Goal: Task Accomplishment & Management: Manage account settings

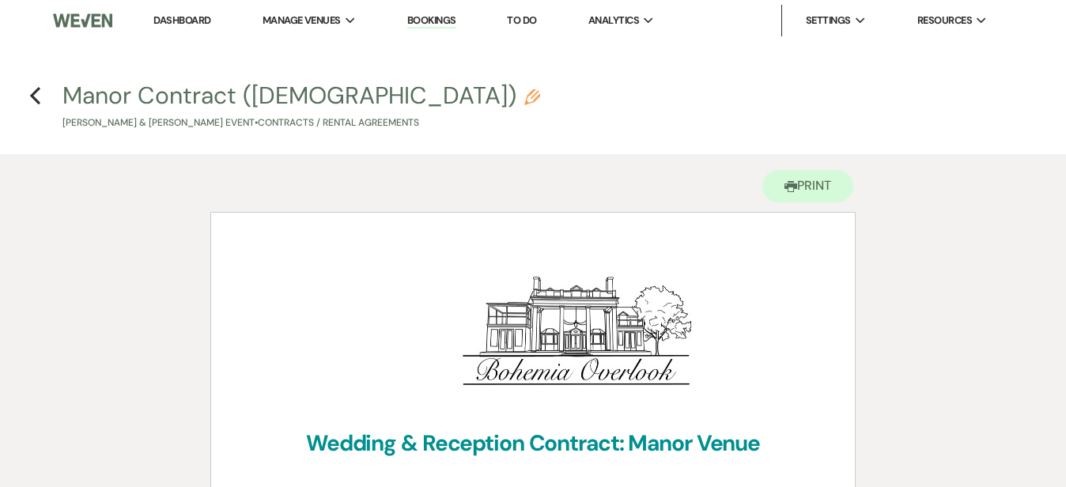
click at [172, 16] on link "Dashboard" at bounding box center [181, 19] width 57 height 13
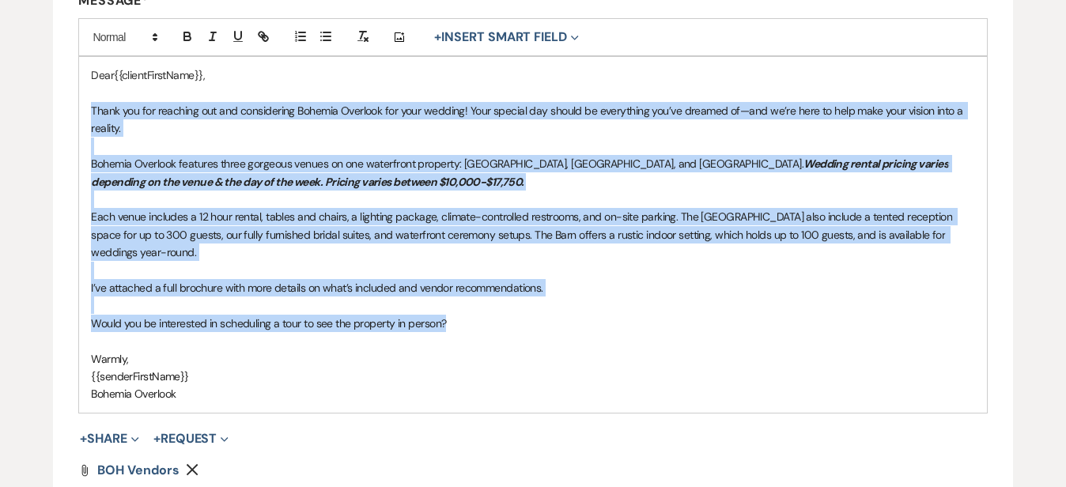
drag, startPoint x: 470, startPoint y: 327, endPoint x: 89, endPoint y: 111, distance: 437.3
click at [89, 111] on div "Dear{{clientFirstName}}, Thank you for reaching out and considering Bohemia Ove…" at bounding box center [532, 234] width 907 height 355
copy div "Thank you for reaching out and considering Bohemia Overlook for your wedding! Y…"
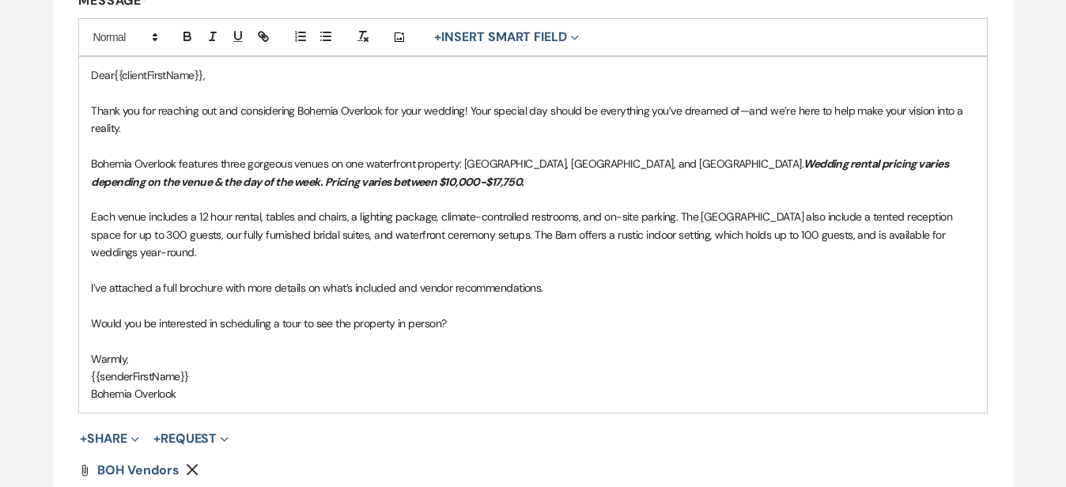
click at [1028, 78] on div "Edit Message Template This template was created on [DATE] * Required Template N…" at bounding box center [533, 178] width 1066 height 949
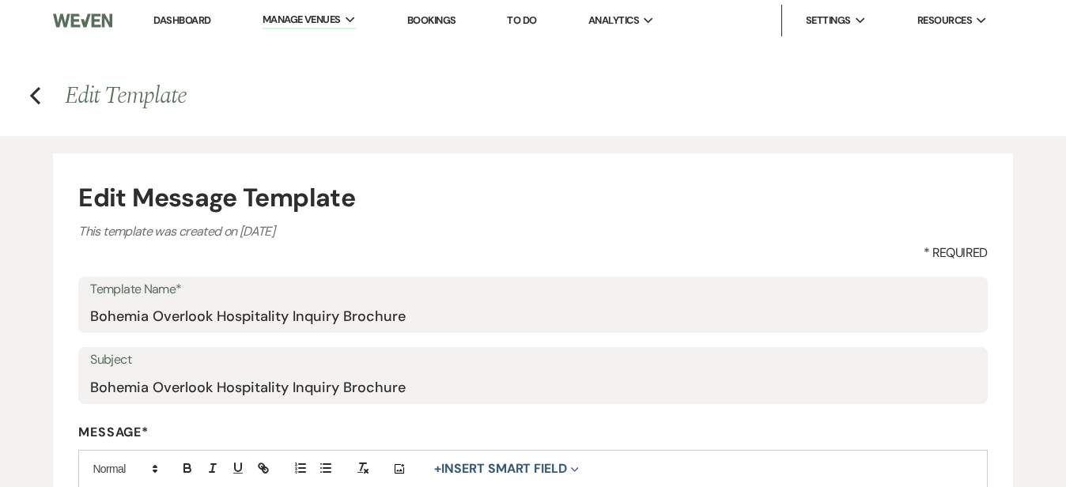
click at [195, 17] on link "Dashboard" at bounding box center [181, 19] width 57 height 13
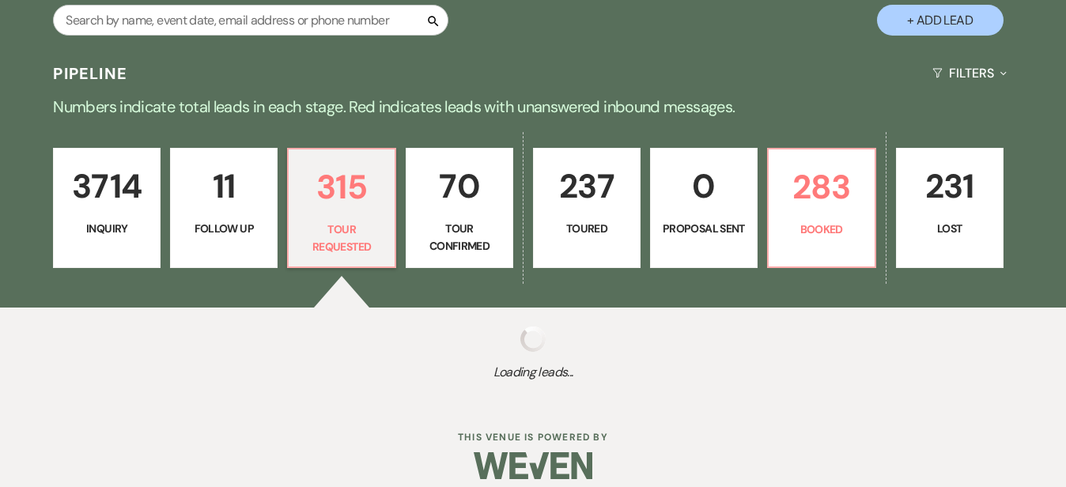
select select "2"
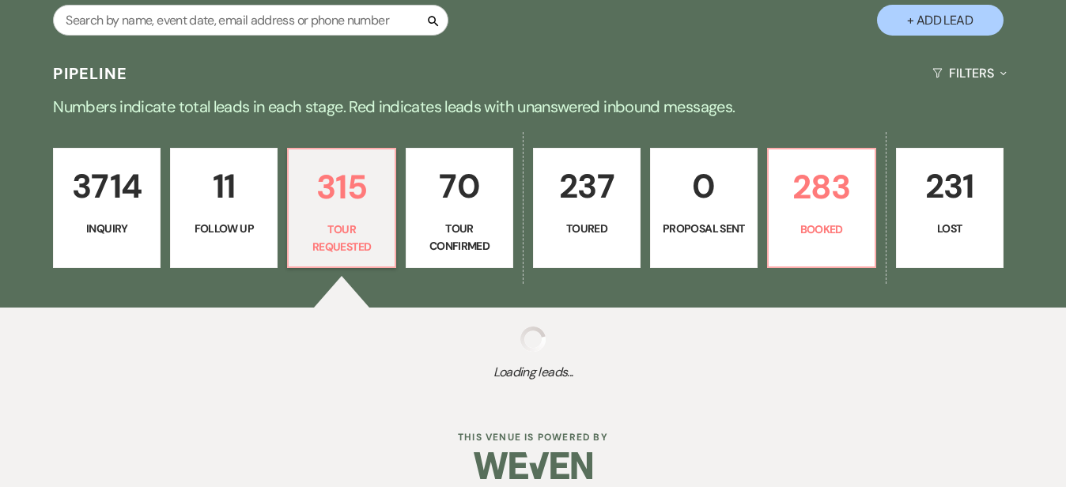
select select "2"
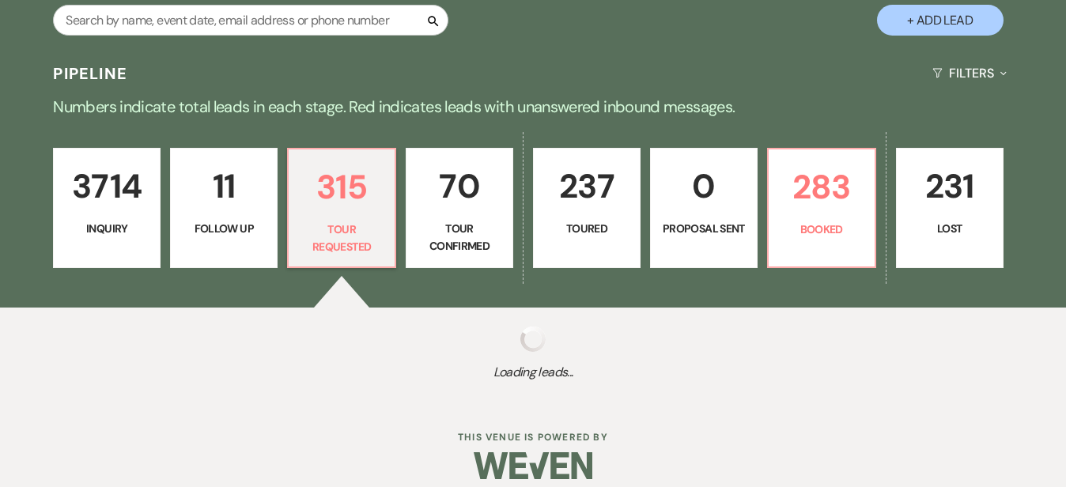
select select "2"
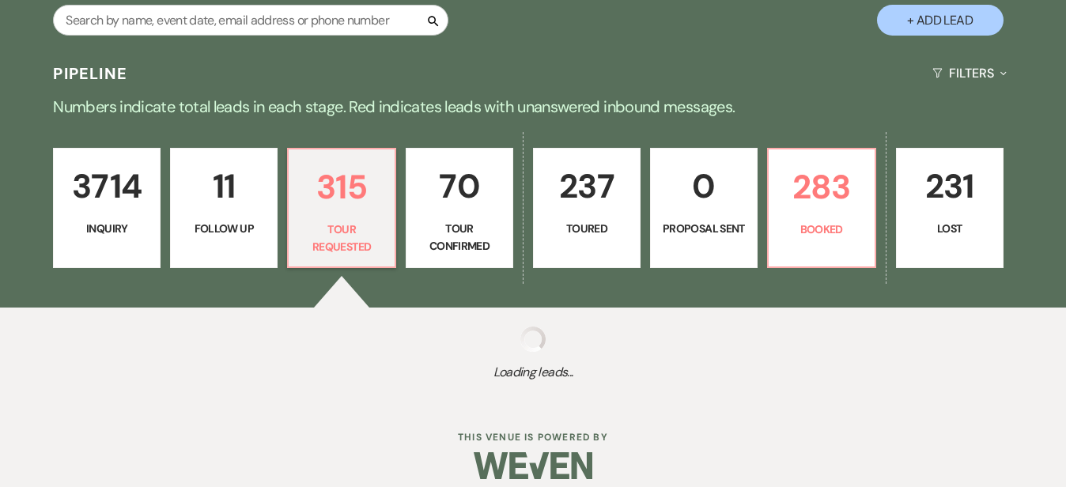
select select "2"
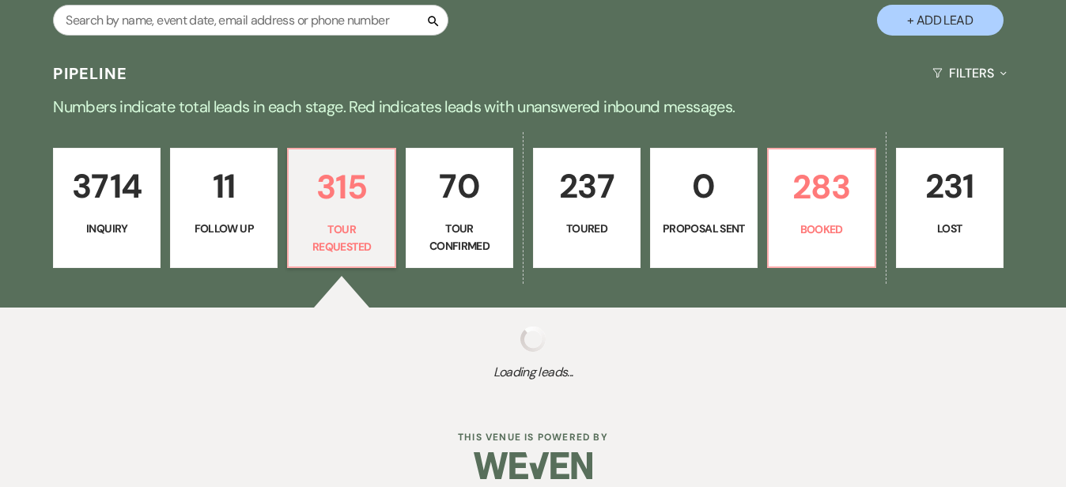
select select "2"
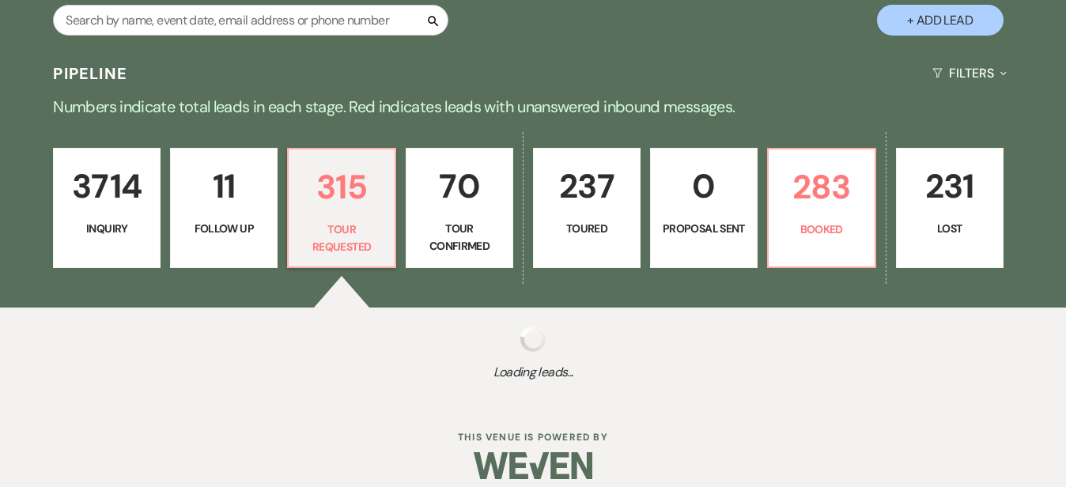
select select "2"
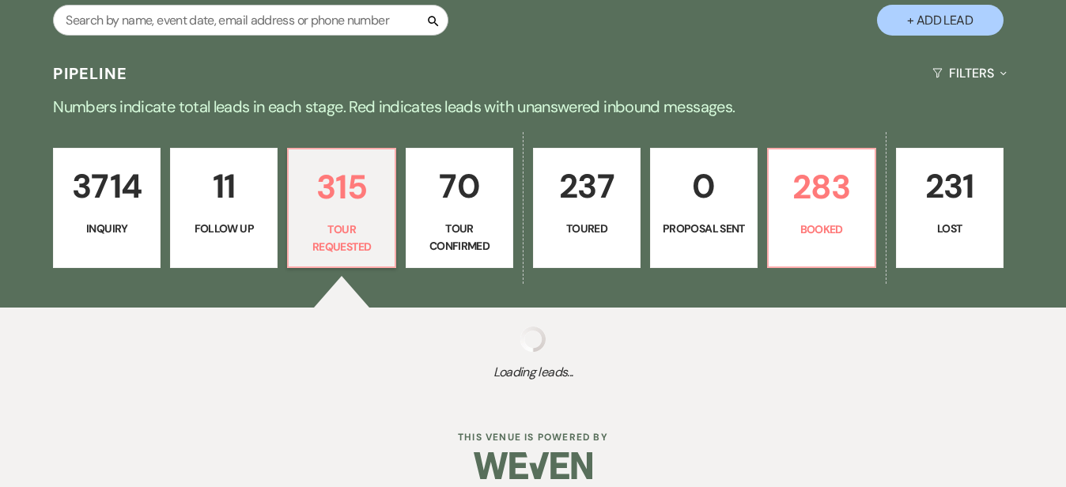
select select "2"
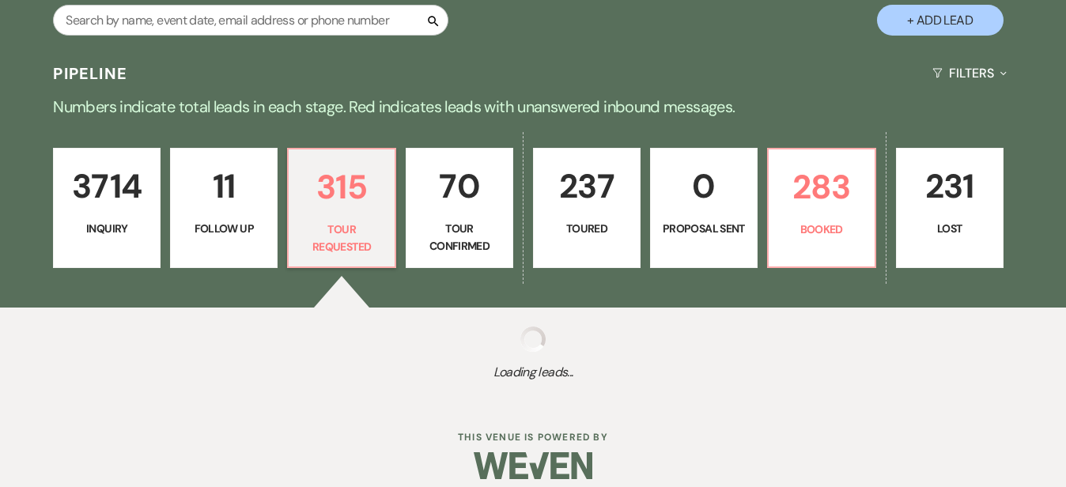
select select "2"
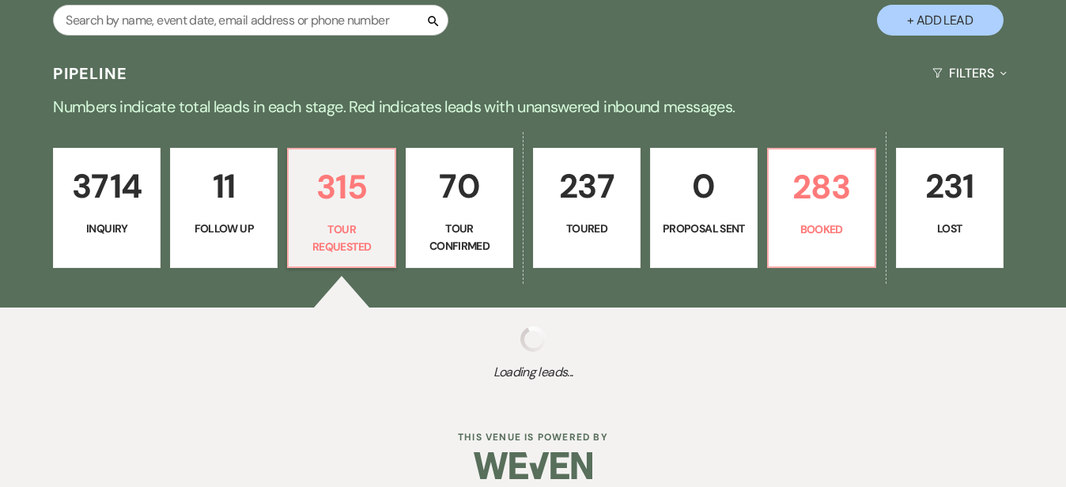
select select "2"
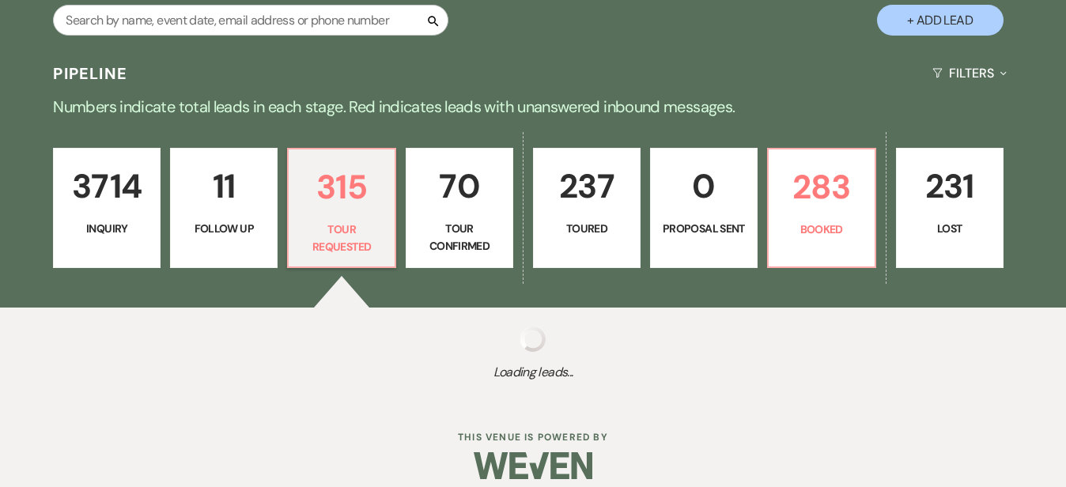
select select "2"
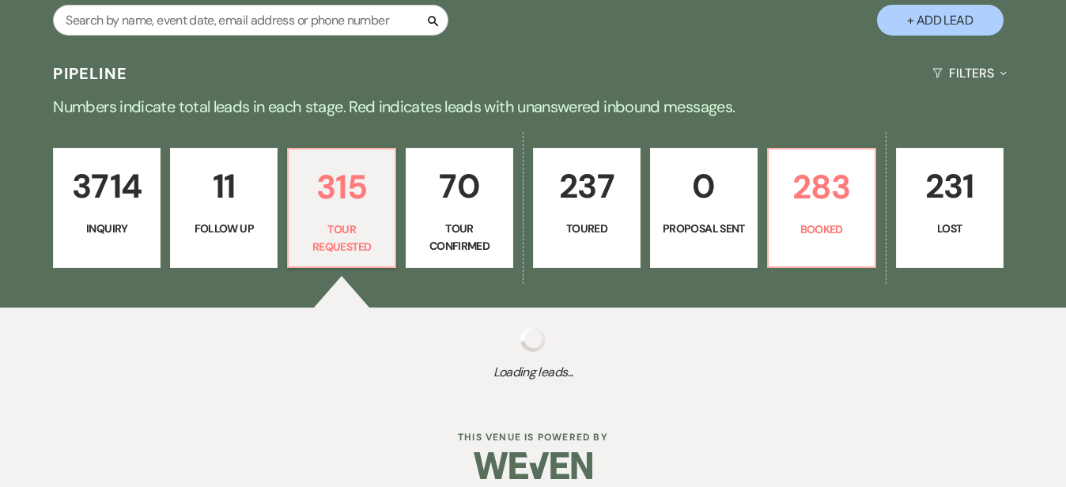
select select "2"
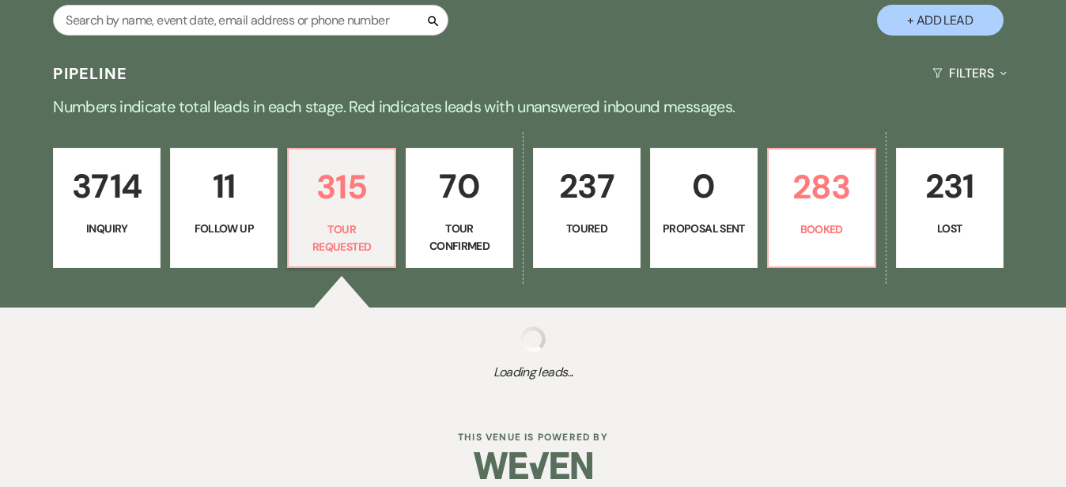
select select "2"
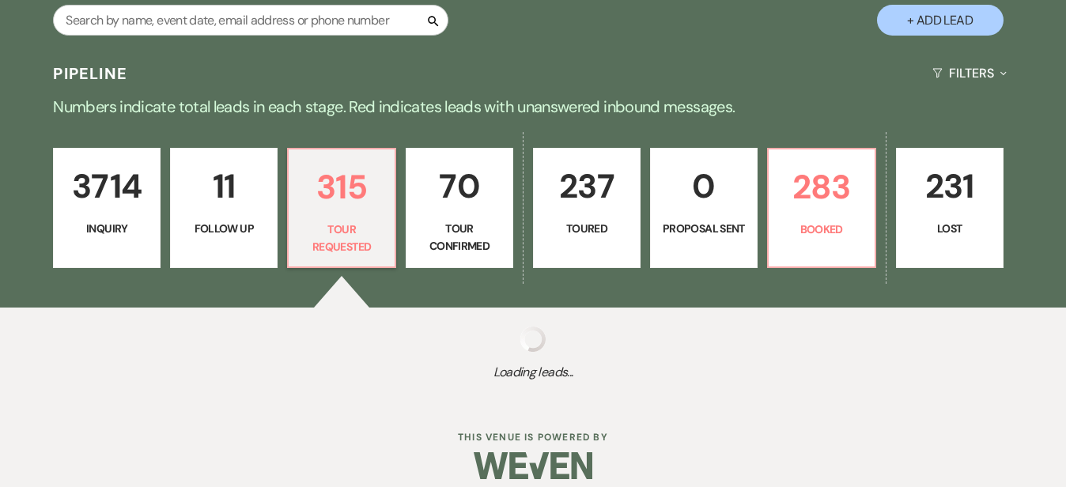
select select "2"
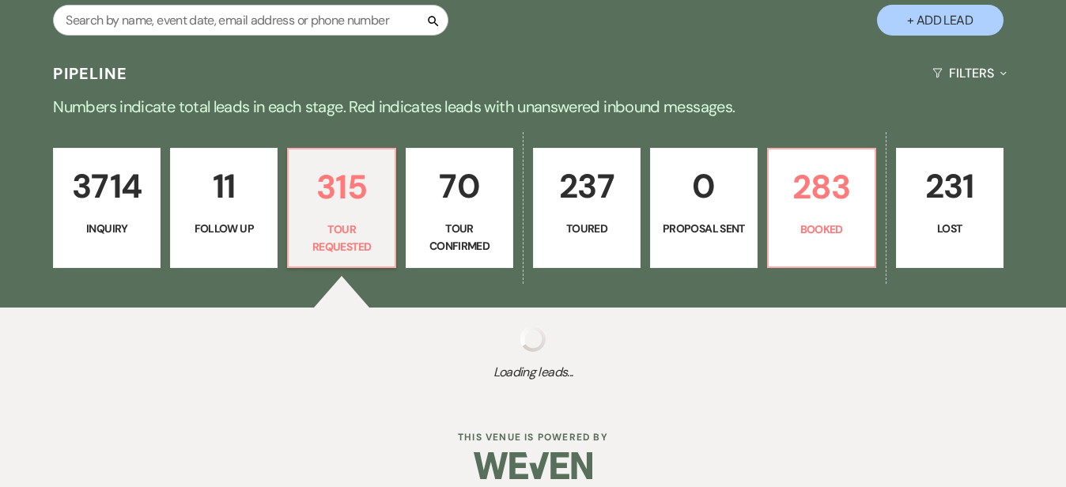
select select "2"
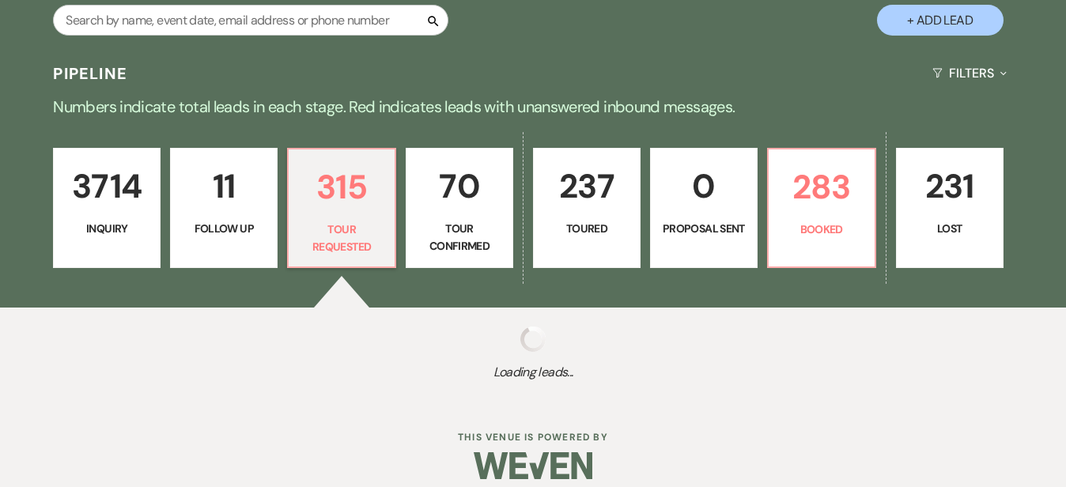
select select "2"
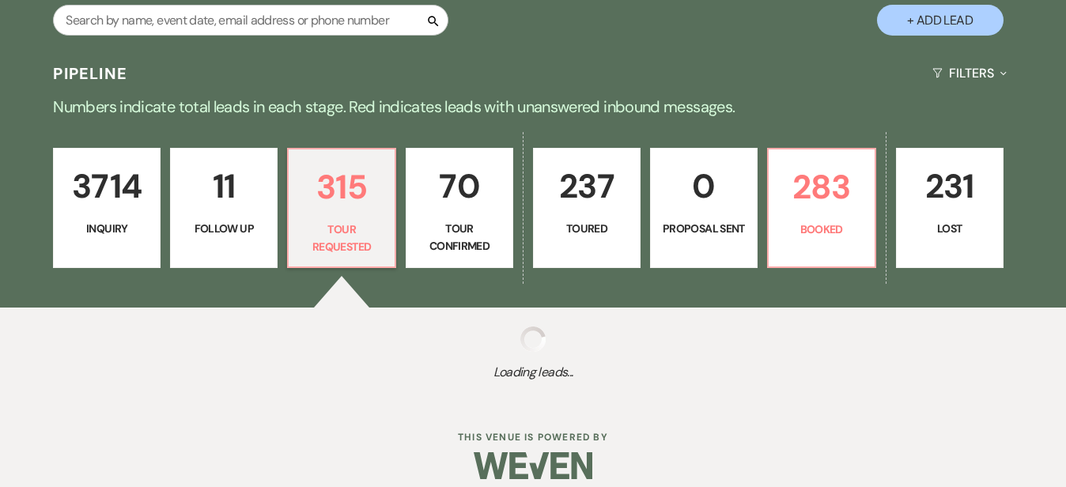
select select "2"
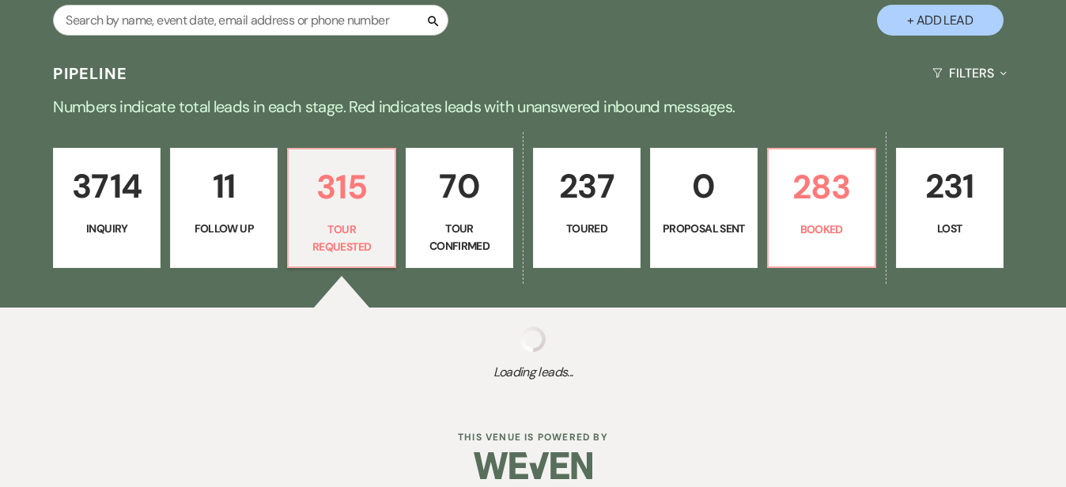
select select "2"
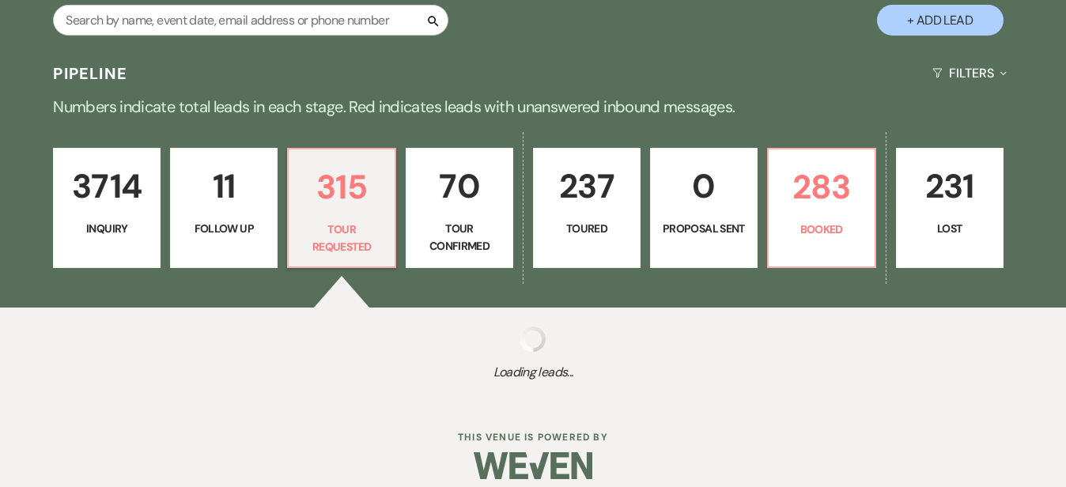
select select "2"
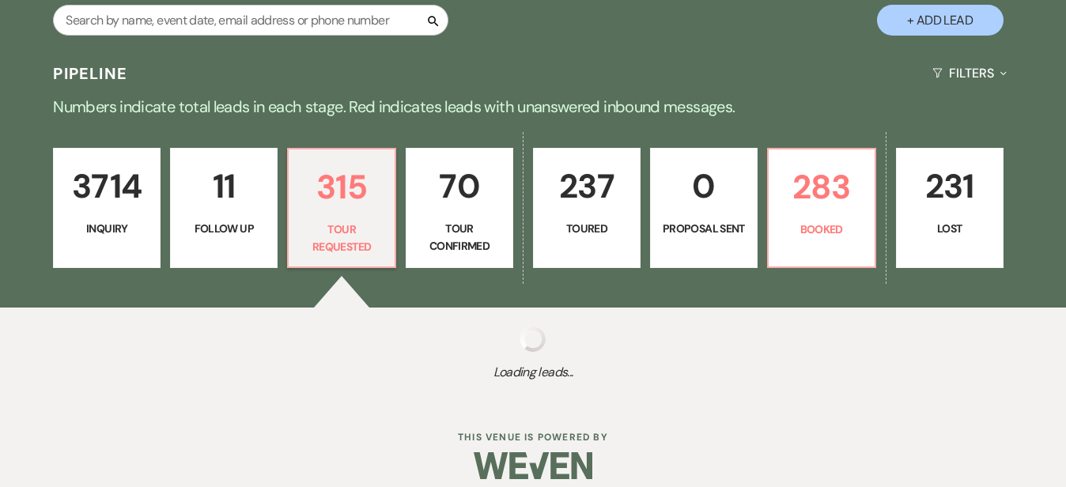
select select "2"
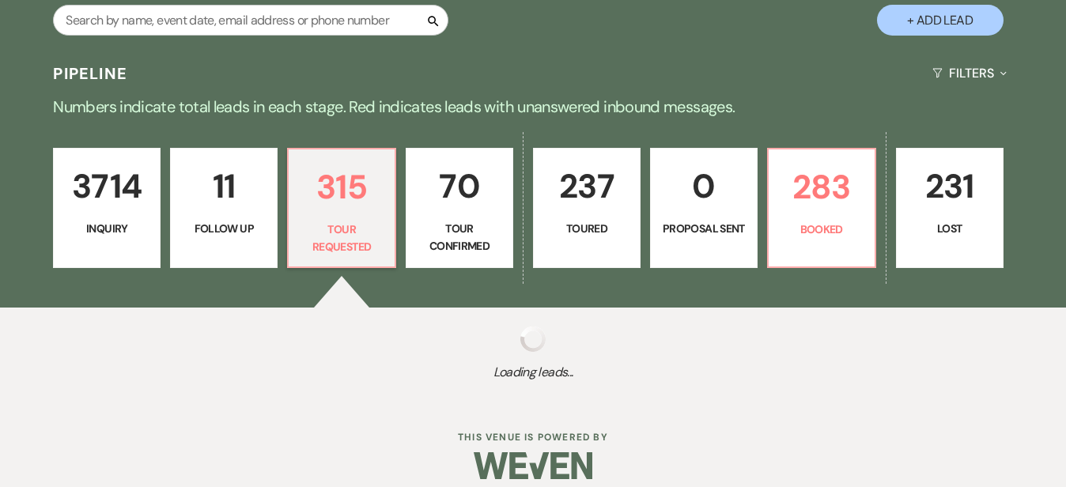
select select "2"
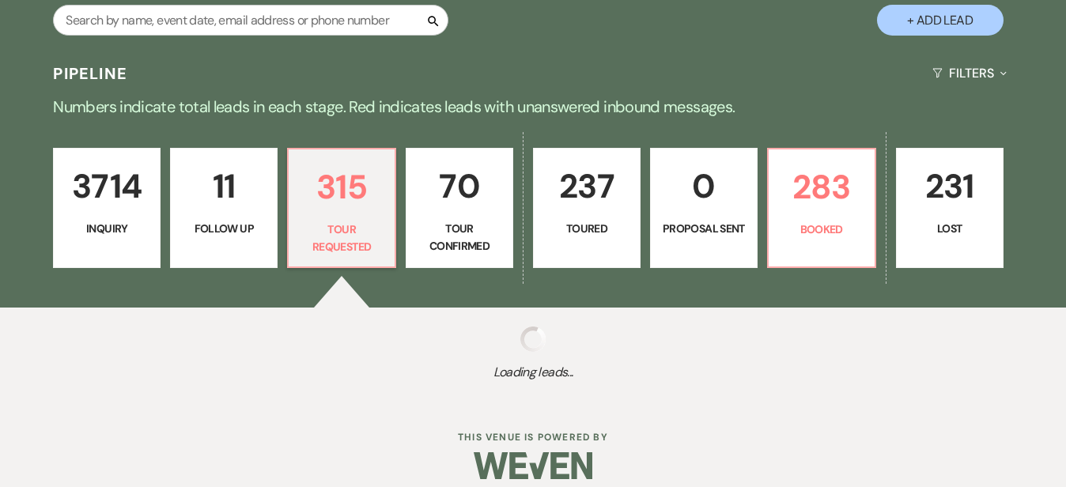
select select "2"
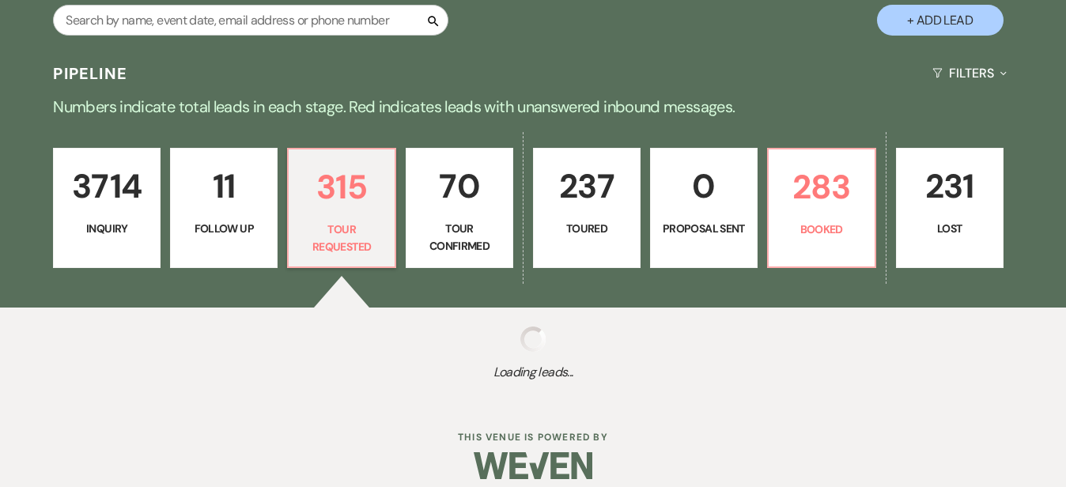
select select "2"
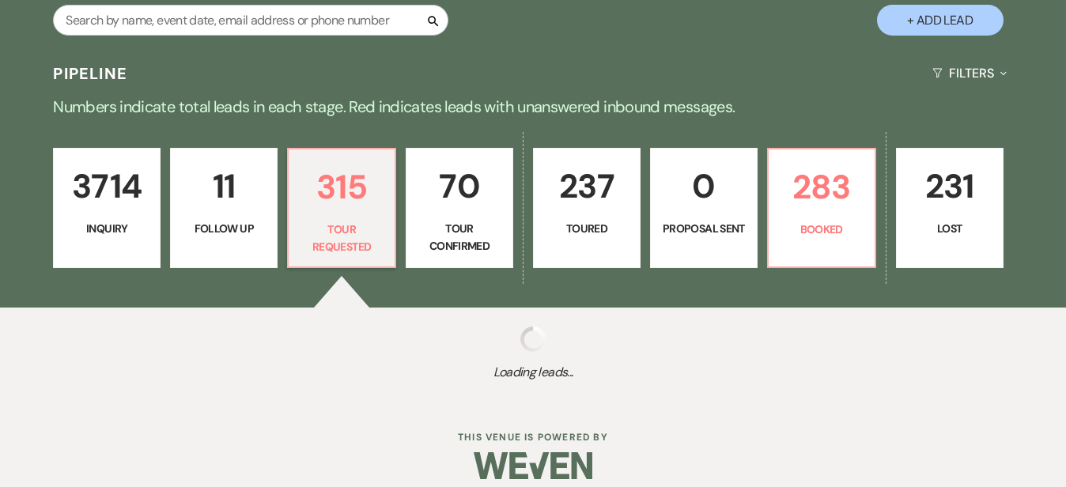
select select "2"
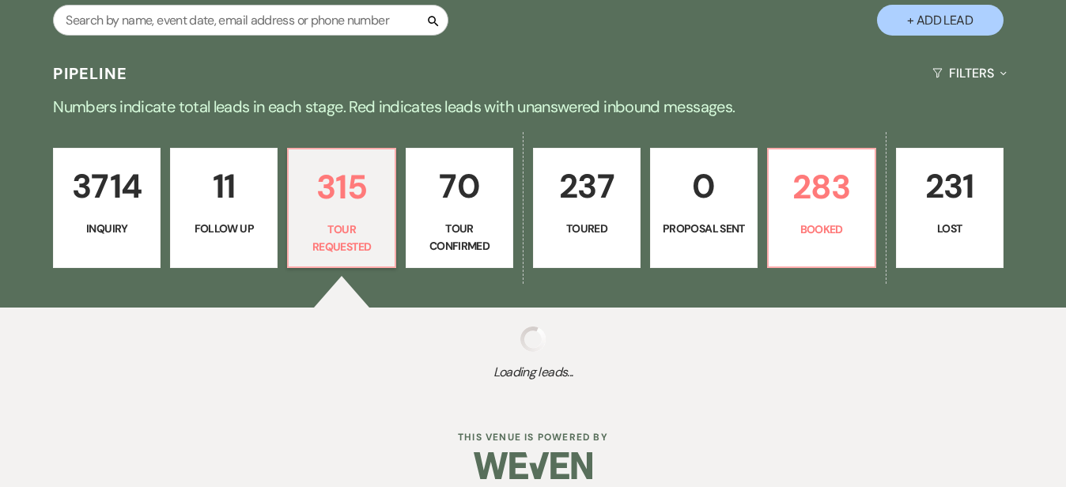
select select "2"
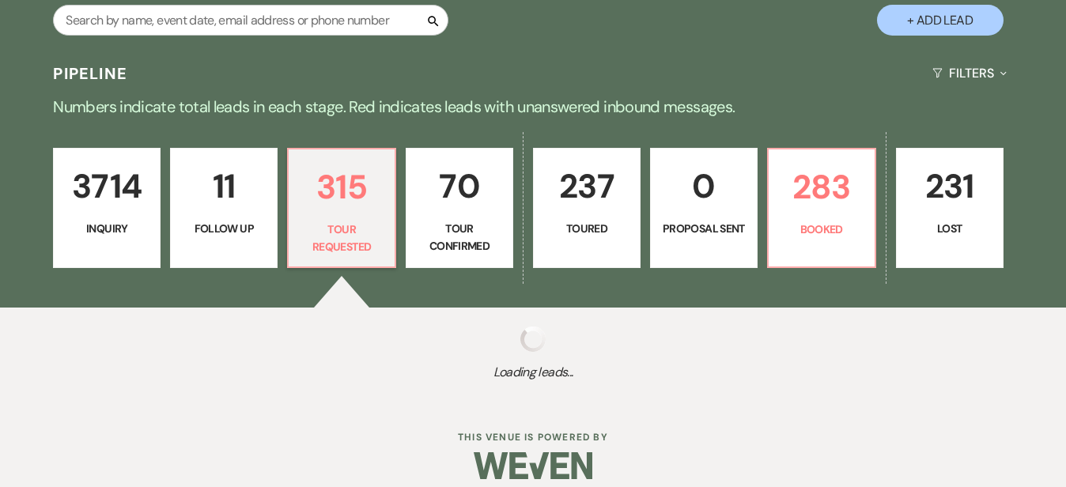
select select "2"
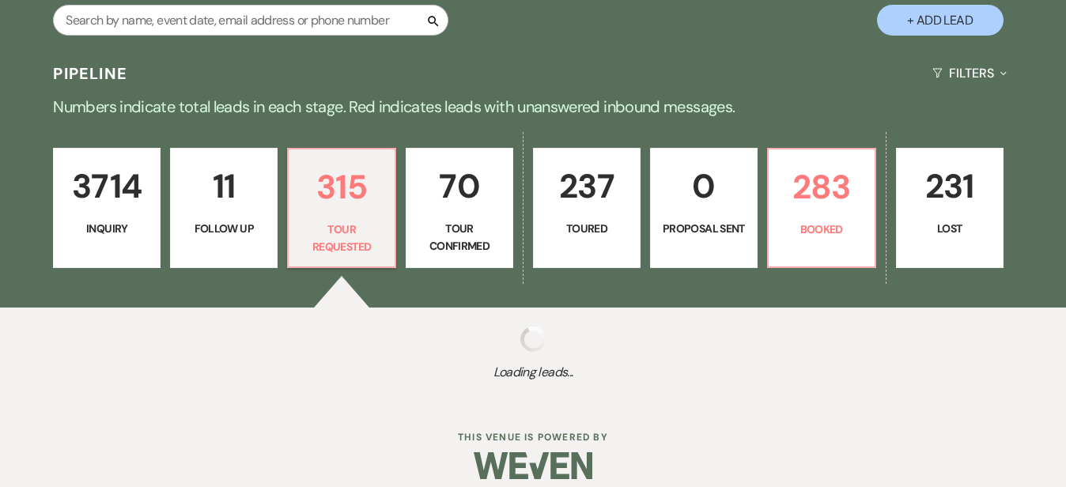
select select "2"
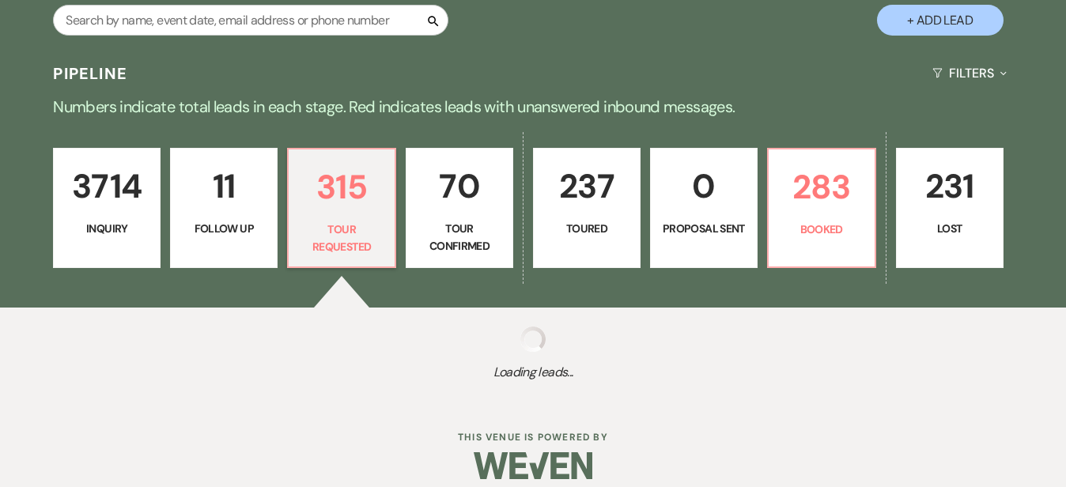
select select "2"
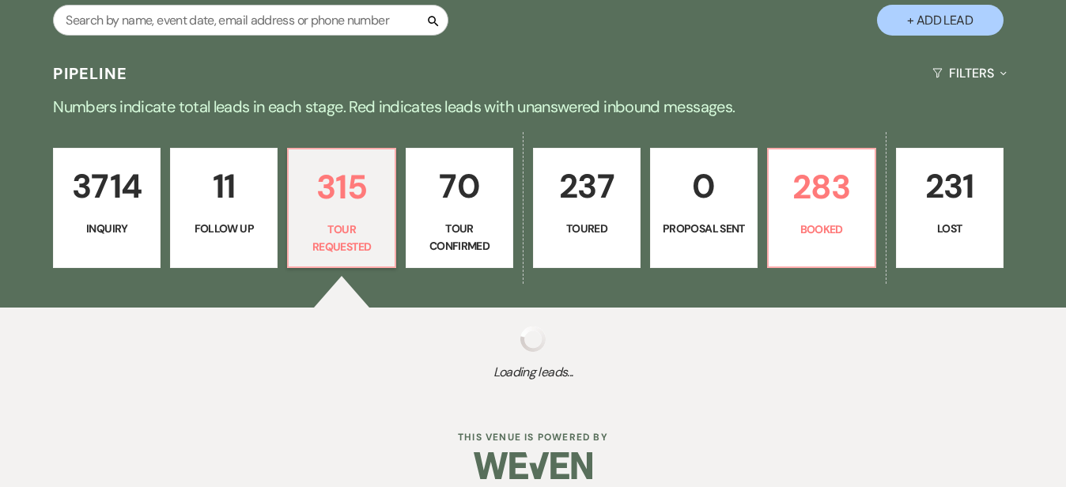
select select "2"
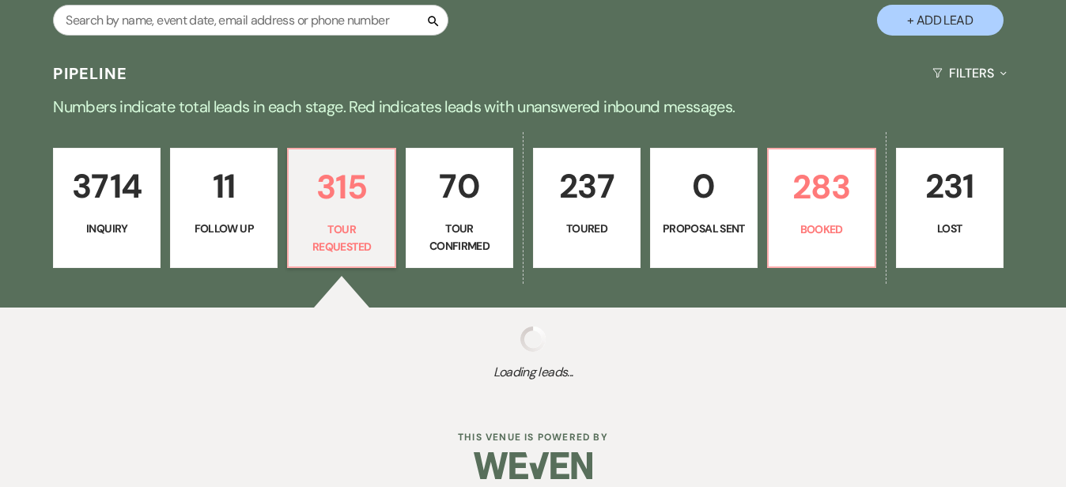
select select "2"
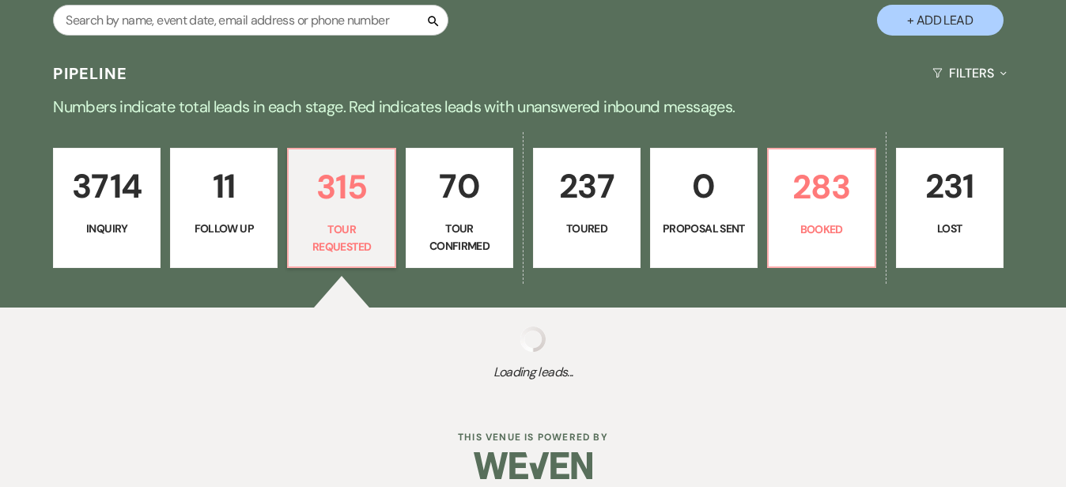
select select "2"
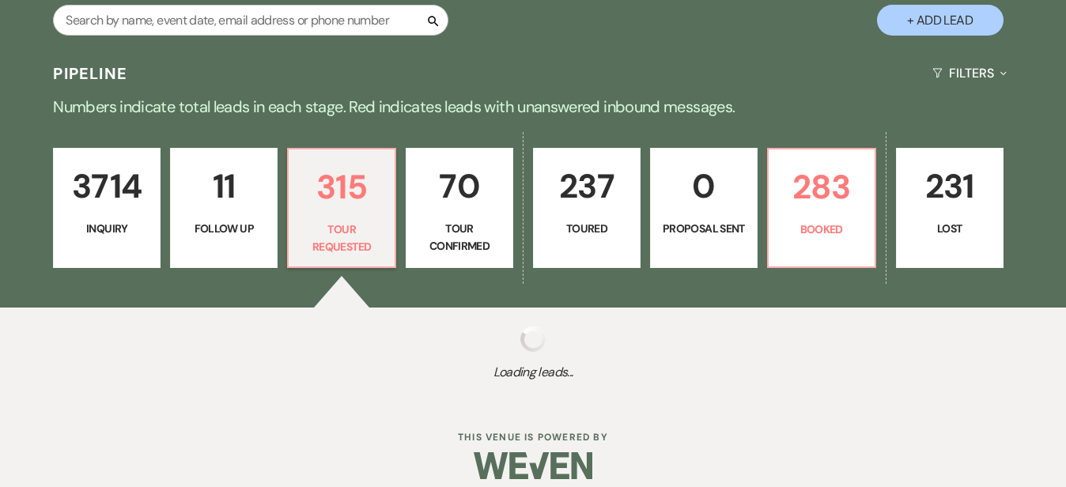
select select "2"
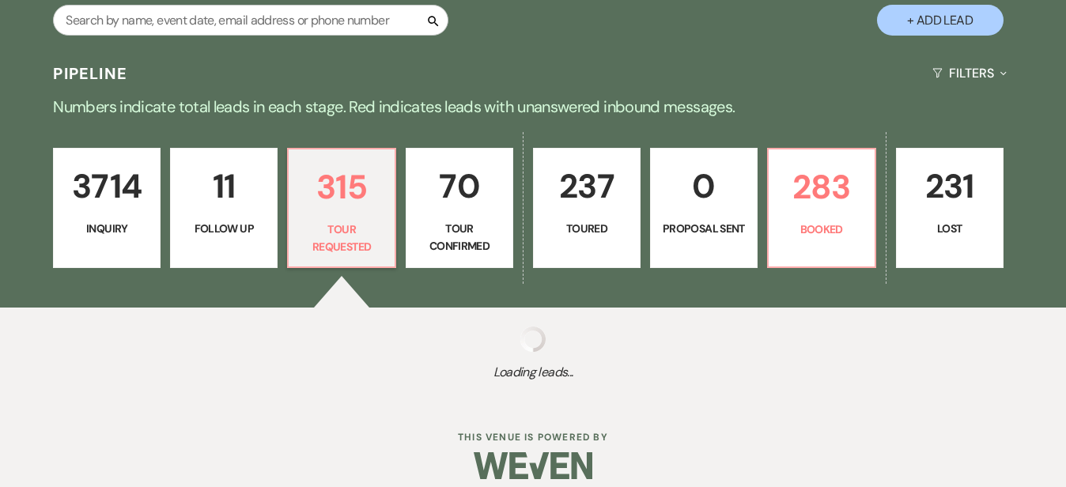
select select "2"
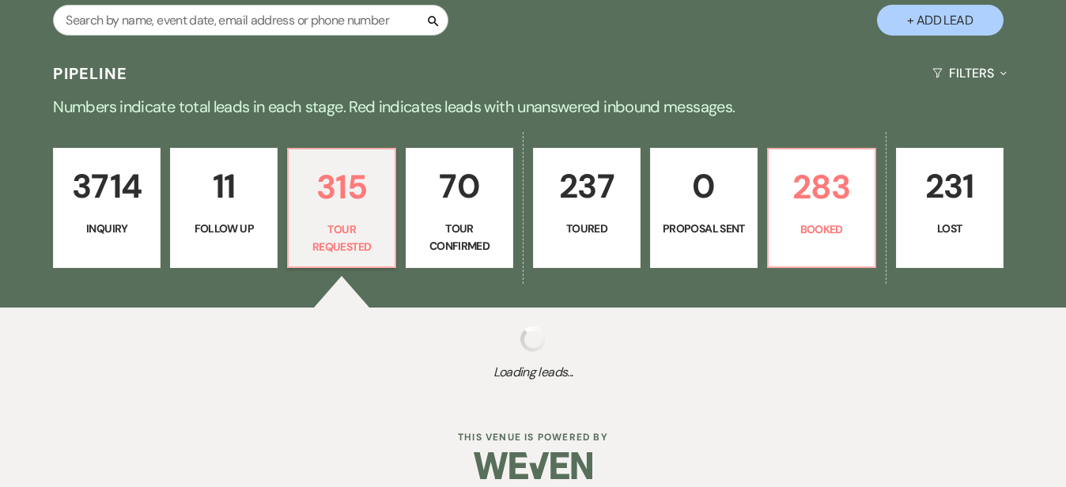
select select "2"
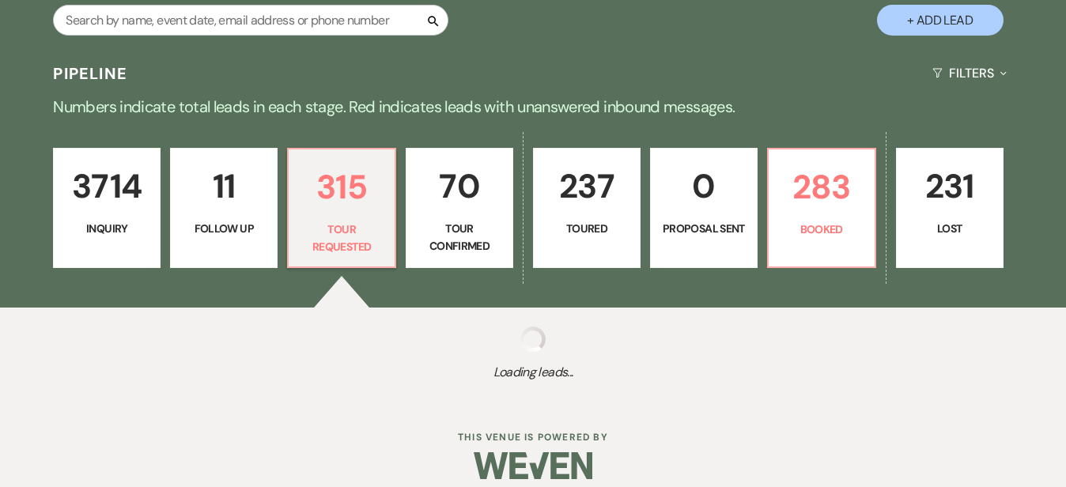
select select "2"
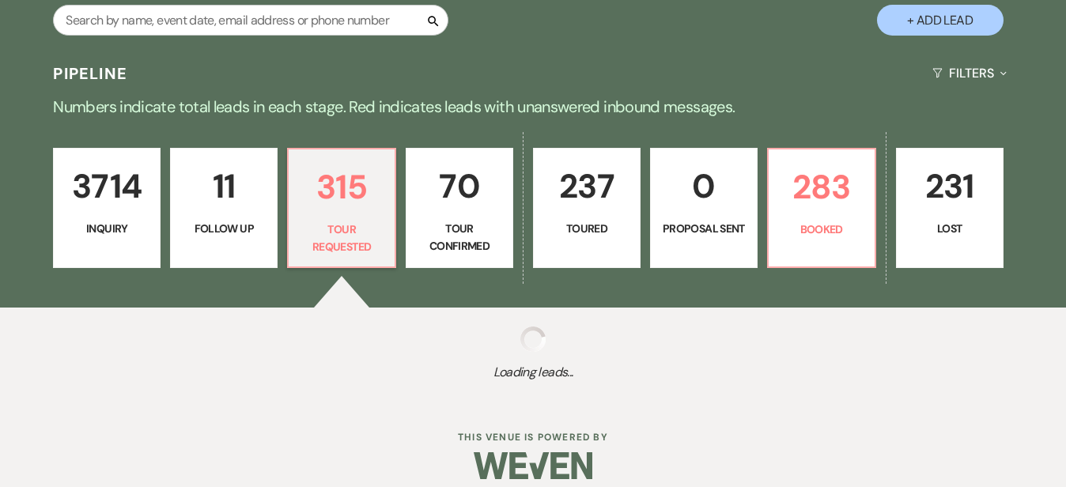
select select "2"
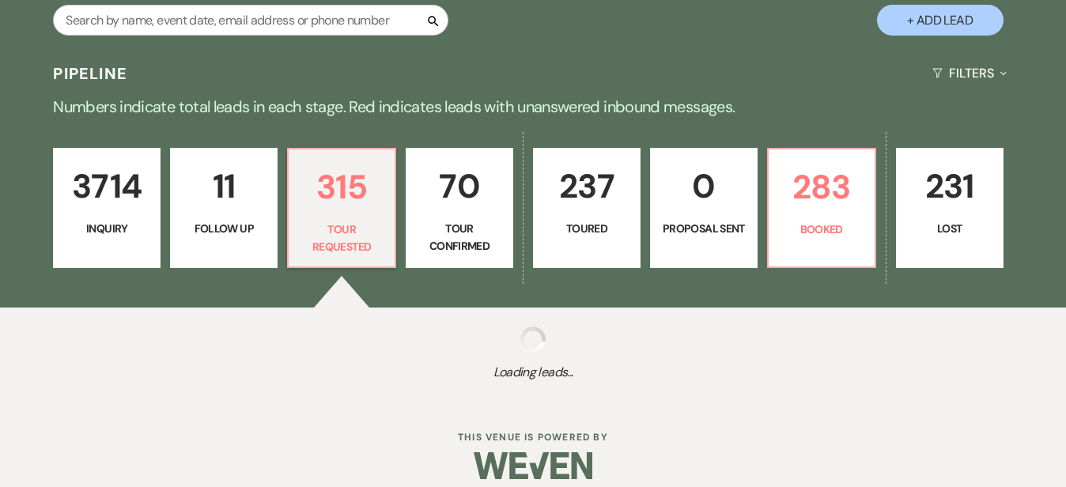
select select "2"
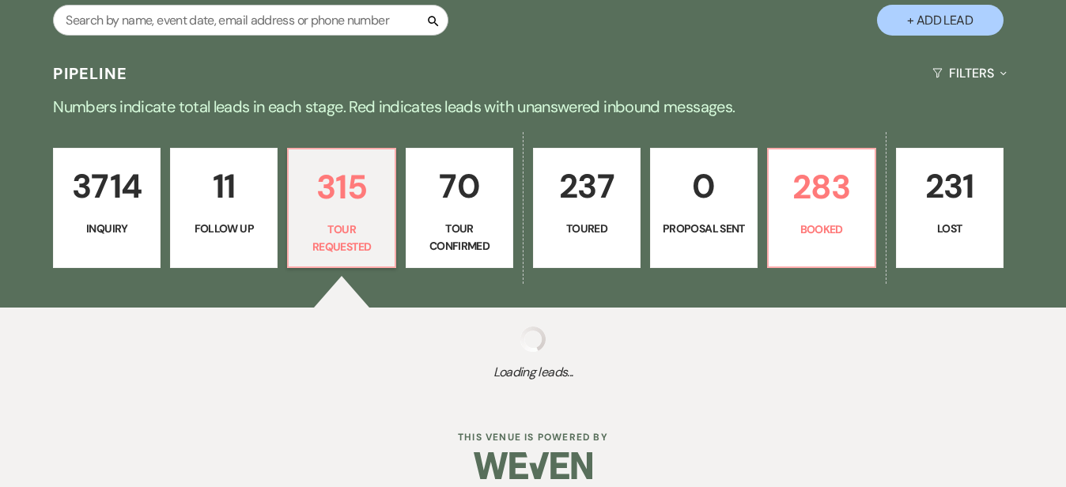
select select "2"
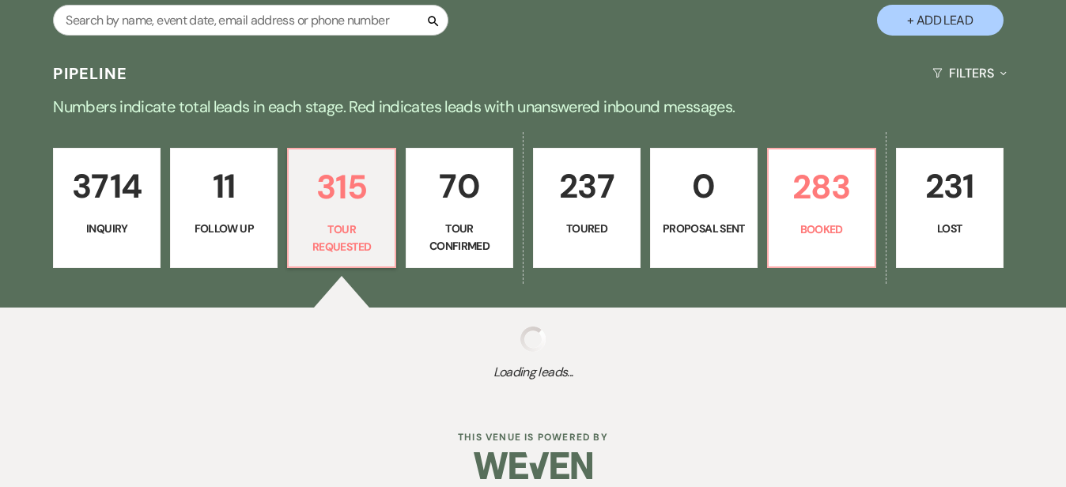
select select "2"
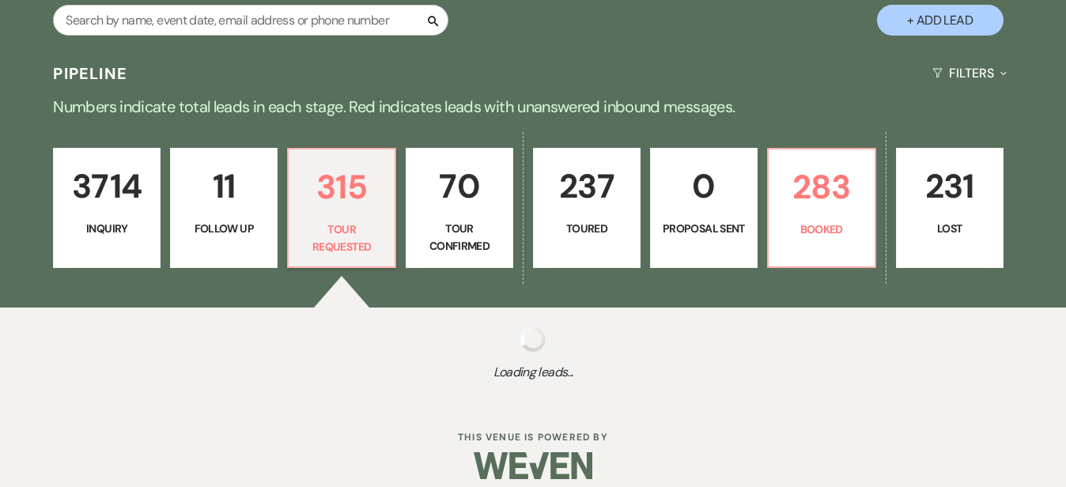
select select "2"
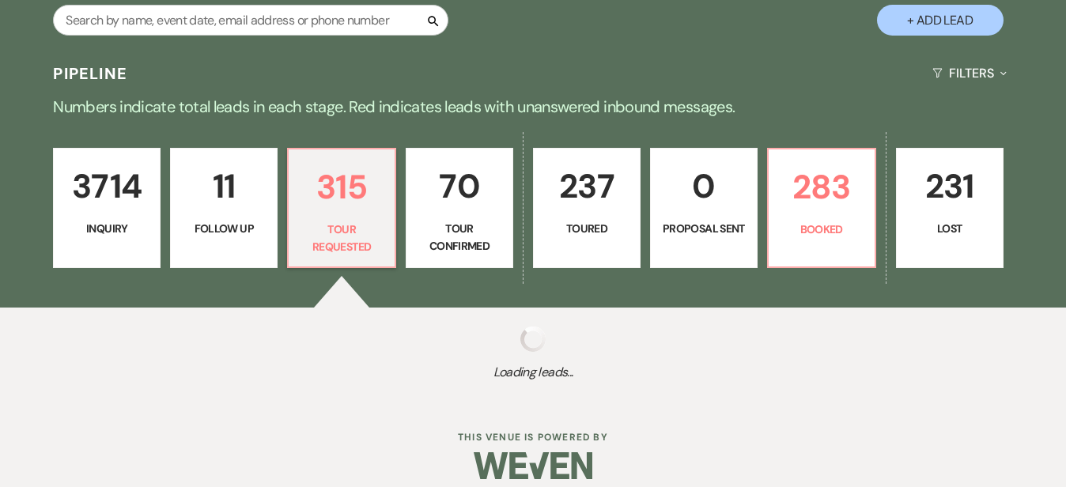
select select "2"
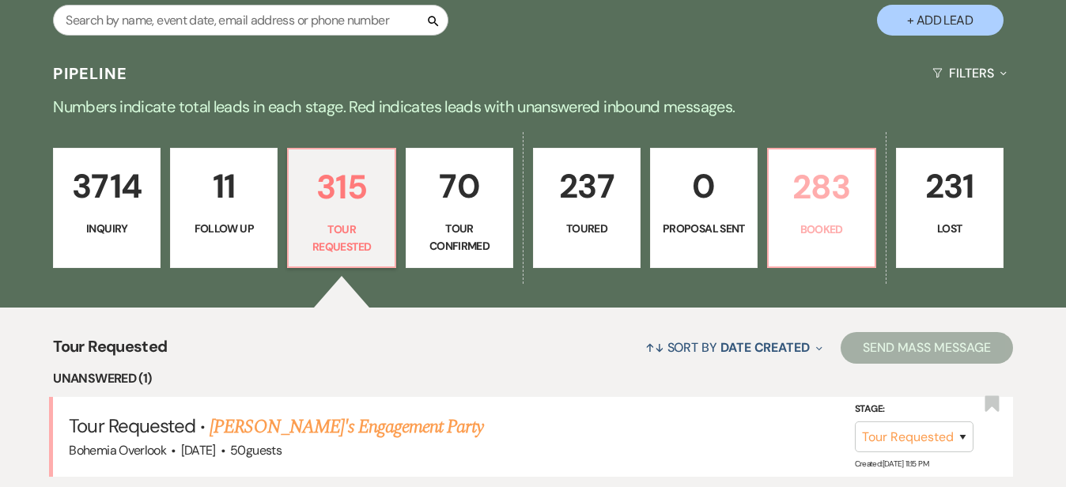
click at [865, 198] on p "283" at bounding box center [821, 187] width 87 height 53
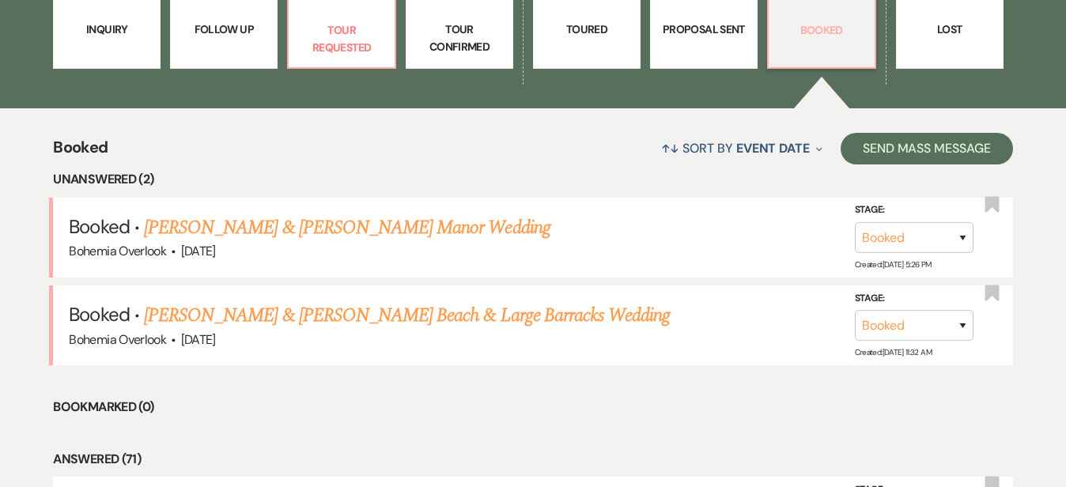
scroll to position [528, 0]
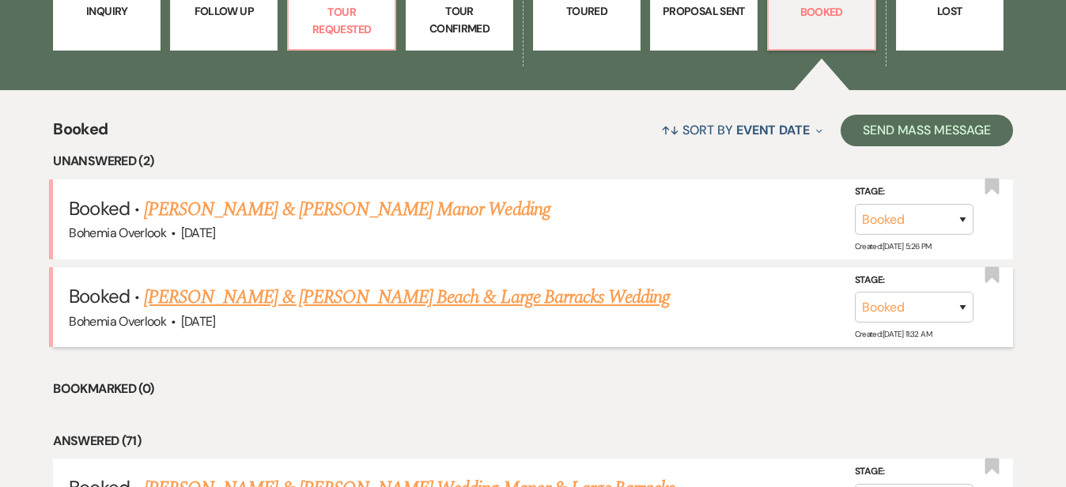
click at [506, 283] on link "Evan Benbow & Taylor Simon's Beach & Large Barracks Wedding" at bounding box center [407, 297] width 526 height 28
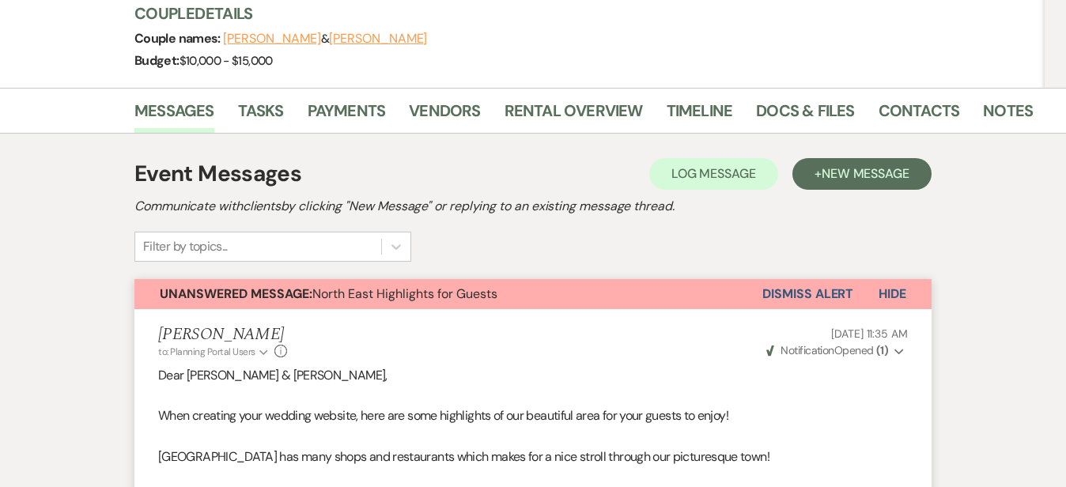
scroll to position [229, 0]
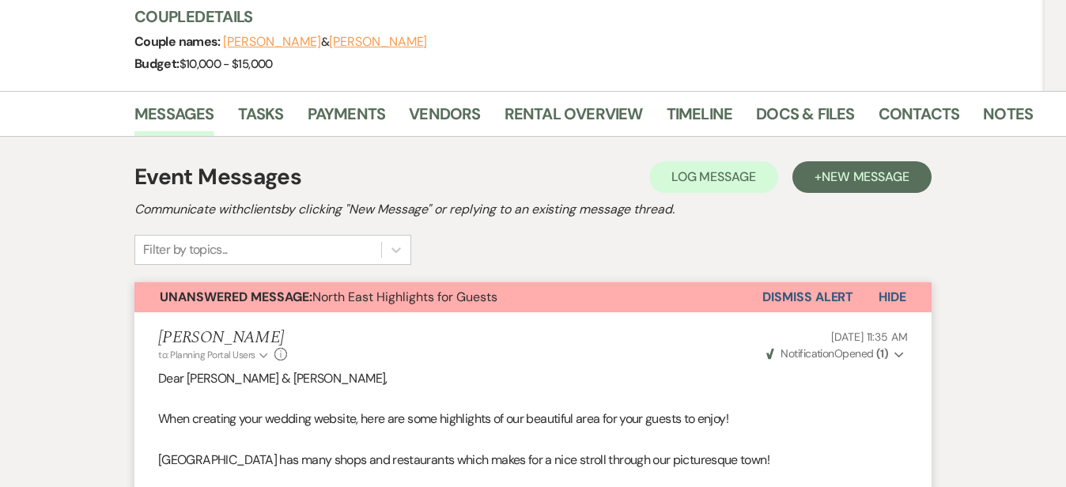
click at [845, 282] on button "Dismiss Alert" at bounding box center [807, 297] width 91 height 30
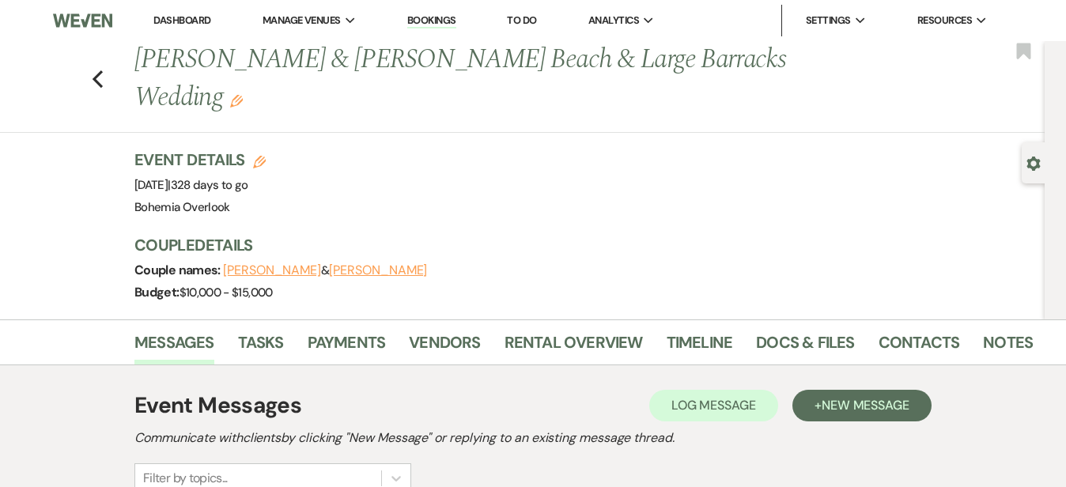
scroll to position [0, 0]
